Goal: Transaction & Acquisition: Purchase product/service

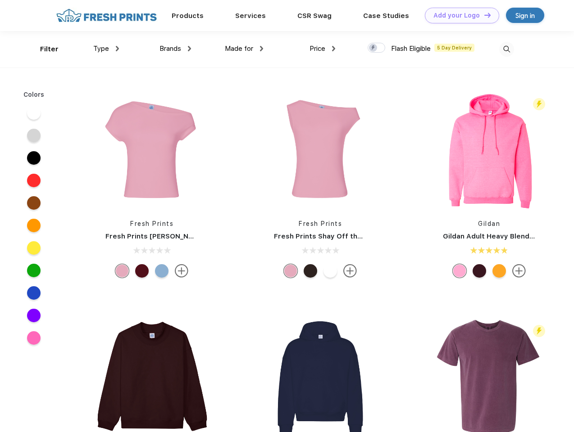
click at [458, 15] on link "Add your Logo Design Tool" at bounding box center [462, 16] width 74 height 16
click at [0, 0] on div "Design Tool" at bounding box center [0, 0] width 0 height 0
click at [483, 15] on link "Add your Logo Design Tool" at bounding box center [462, 16] width 74 height 16
click at [43, 49] on div "Filter" at bounding box center [49, 49] width 18 height 10
click at [106, 49] on span "Type" at bounding box center [101, 49] width 16 height 8
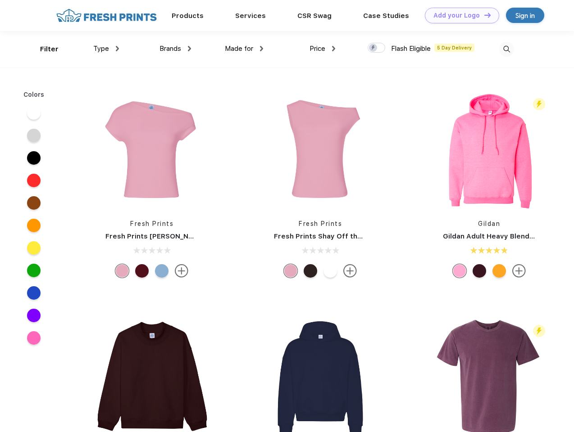
click at [175, 49] on span "Brands" at bounding box center [170, 49] width 22 height 8
click at [244, 49] on span "Made for" at bounding box center [239, 49] width 28 height 8
click at [322, 49] on span "Price" at bounding box center [317, 49] width 16 height 8
click at [376, 48] on div at bounding box center [376, 48] width 18 height 10
click at [373, 48] on input "checkbox" at bounding box center [370, 45] width 6 height 6
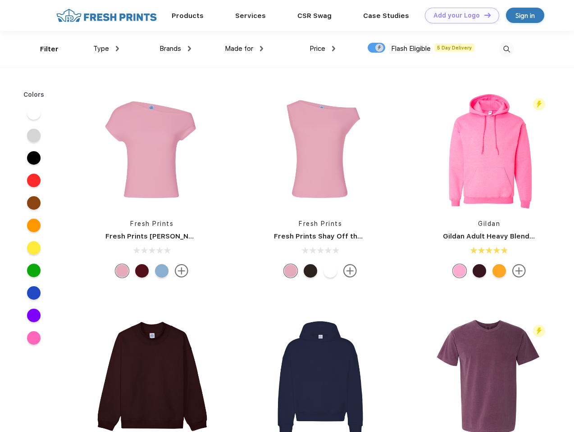
click at [506, 49] on img at bounding box center [506, 49] width 15 height 15
